Goal: Transaction & Acquisition: Subscribe to service/newsletter

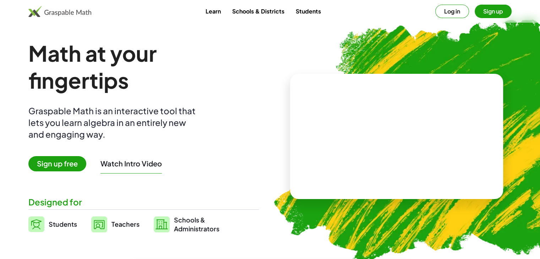
click at [496, 13] on button "Sign up" at bounding box center [493, 11] width 37 height 13
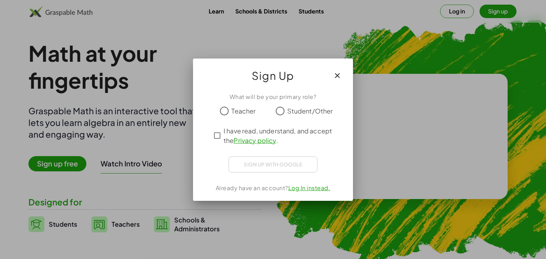
click at [224, 134] on span "I have read, understand, and accept the Privacy policy ." at bounding box center [279, 135] width 112 height 19
click at [294, 111] on span "Student/Other" at bounding box center [310, 111] width 46 height 10
click at [273, 174] on div "What will be your primary role? Teacher Student/Other I have read, understand, …" at bounding box center [273, 144] width 160 height 112
click at [94, 204] on div at bounding box center [273, 129] width 546 height 259
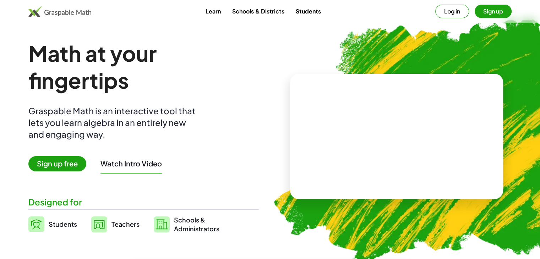
click at [451, 13] on button "Log in" at bounding box center [453, 11] width 34 height 13
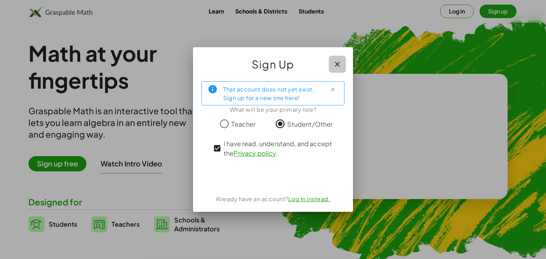
click at [341, 66] on icon "button" at bounding box center [337, 64] width 9 height 9
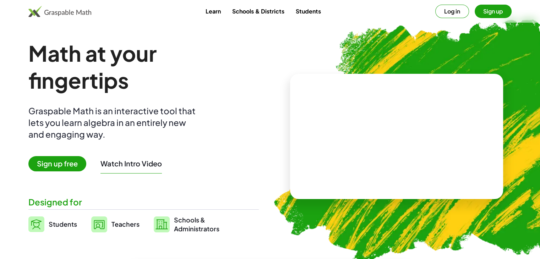
click at [67, 160] on span "Sign up free" at bounding box center [57, 163] width 58 height 15
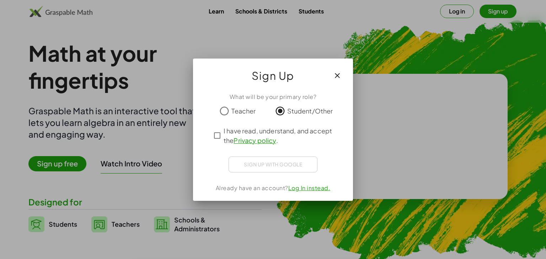
click at [225, 139] on span "I have read, understand, and accept the Privacy policy ." at bounding box center [279, 135] width 112 height 19
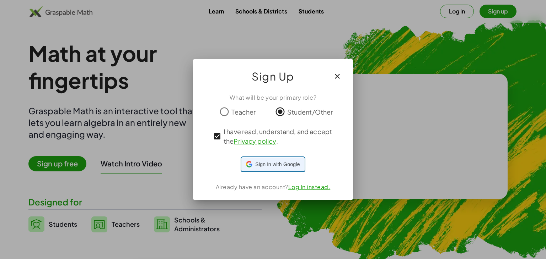
click at [252, 162] on icon at bounding box center [249, 164] width 6 height 6
